Goal: Find specific page/section: Find specific page/section

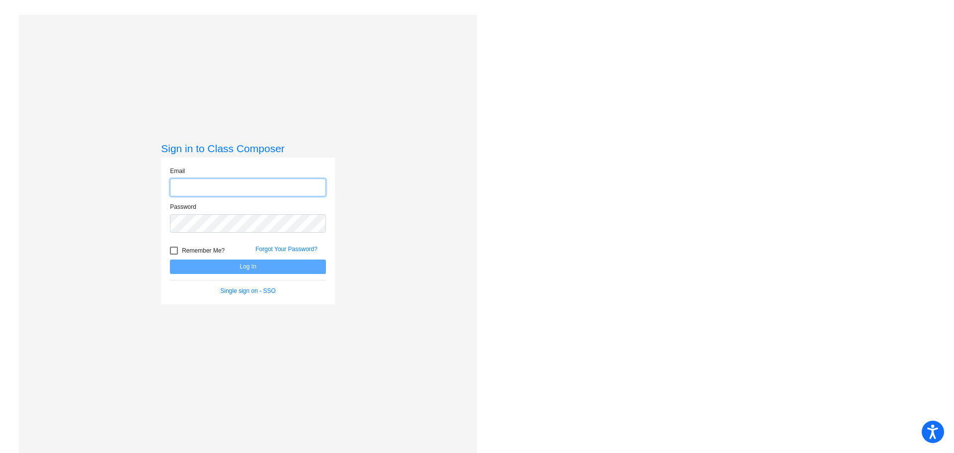
type input "mmiller@gcdsd.org"
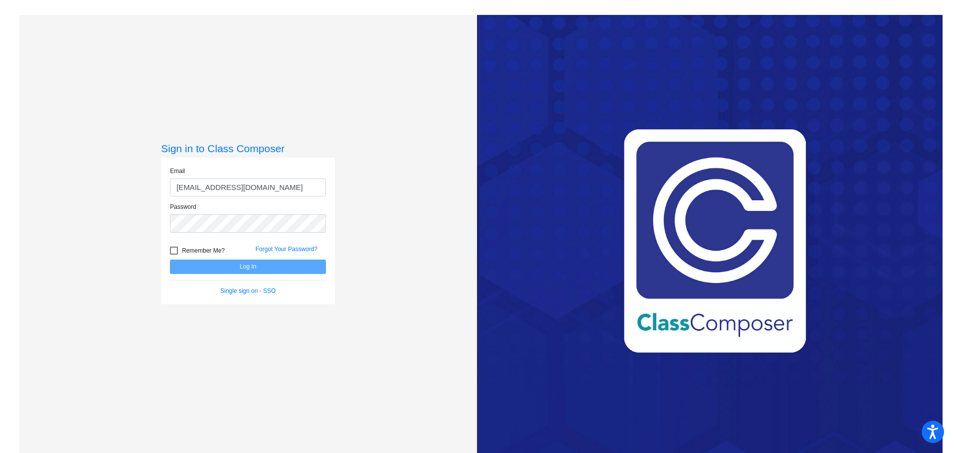
click at [237, 191] on input "mmiller@gcdsd.org" at bounding box center [248, 187] width 156 height 18
click at [207, 268] on button "Log In" at bounding box center [248, 266] width 156 height 14
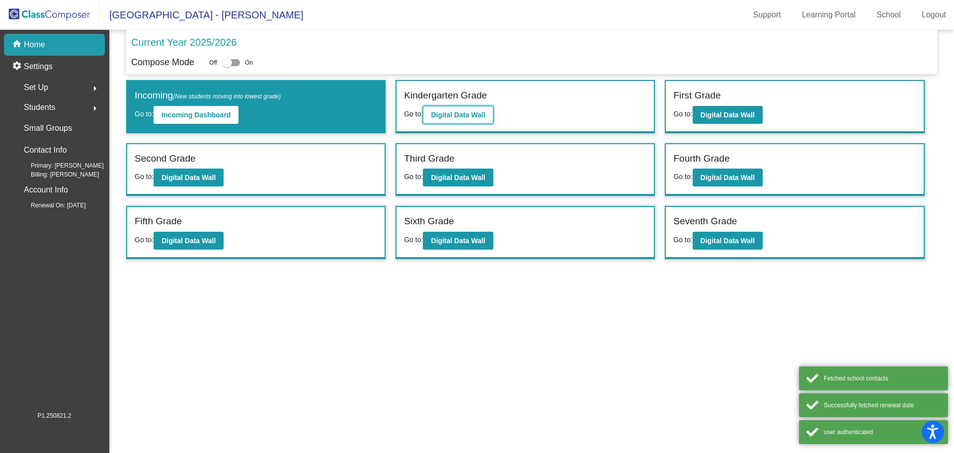
click at [452, 114] on b "Digital Data Wall" at bounding box center [458, 115] width 54 height 8
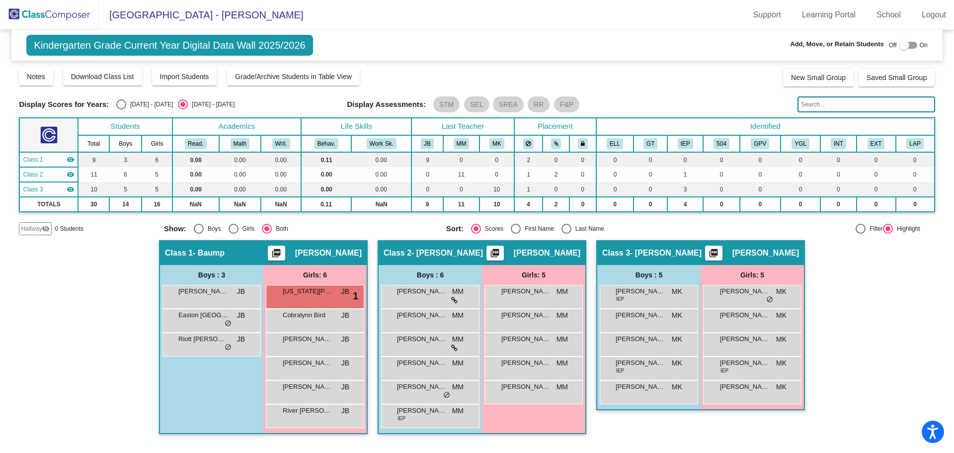
click at [867, 323] on div "Hallway - Hallway Class picture_as_pdf Add Student First Name Last Name Student…" at bounding box center [477, 342] width 916 height 204
click at [475, 20] on mat-toolbar "Lake Roosevelt Elementary - Michelle Support Learning Portal School Logout" at bounding box center [477, 15] width 954 height 30
